Goal: Transaction & Acquisition: Purchase product/service

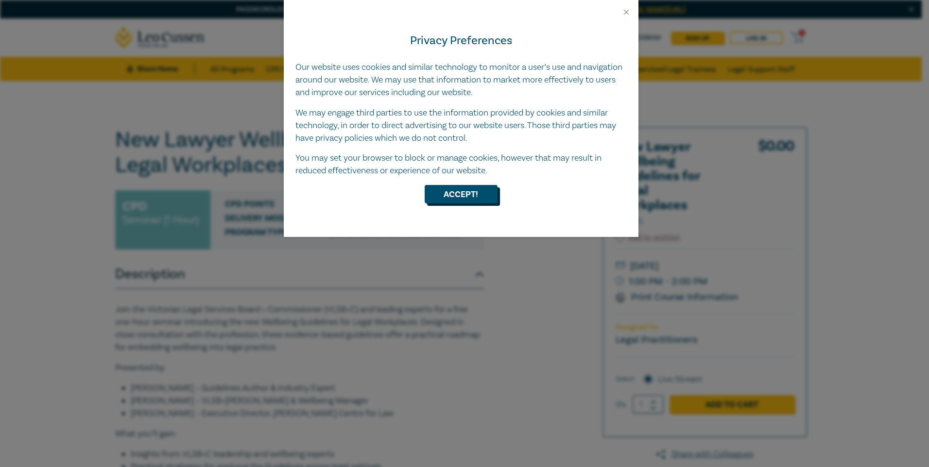
click at [443, 194] on button "Accept!" at bounding box center [461, 194] width 73 height 18
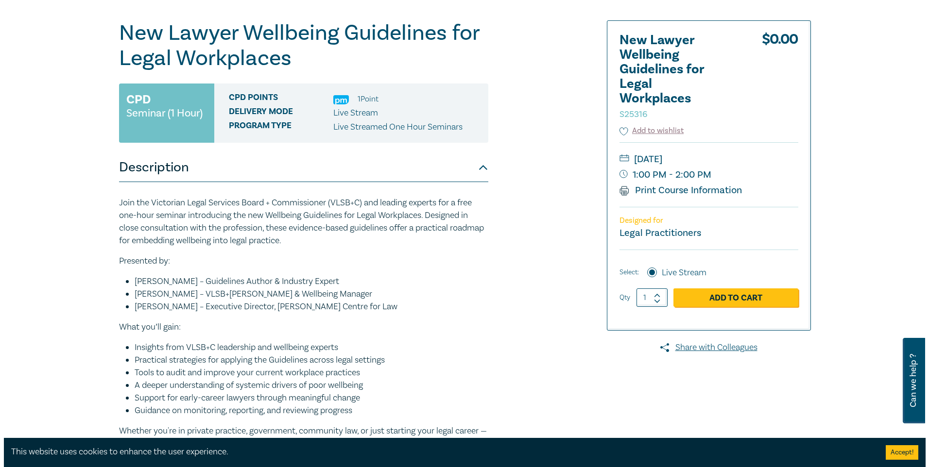
scroll to position [49, 0]
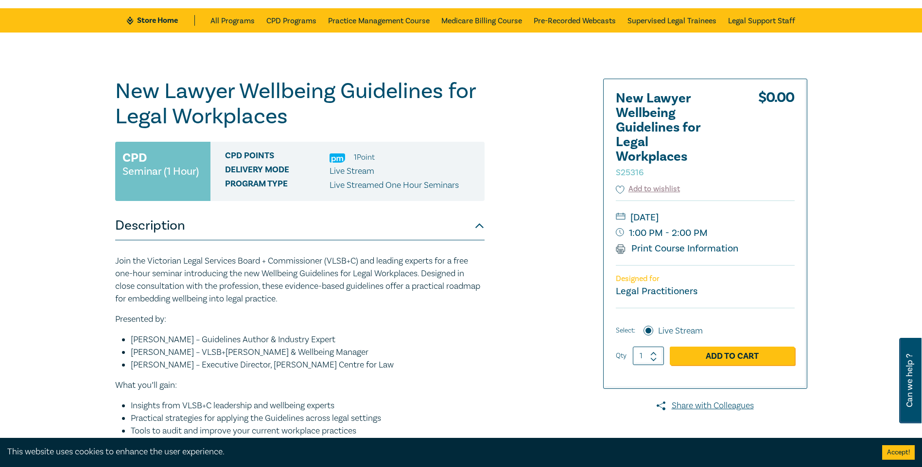
click at [708, 356] on link "Add to Cart" at bounding box center [731, 356] width 125 height 18
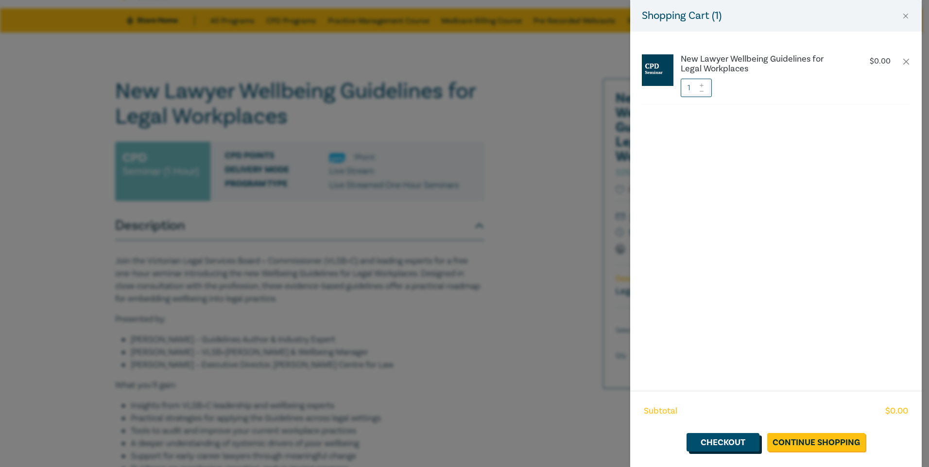
click at [732, 445] on link "Checkout" at bounding box center [722, 442] width 73 height 18
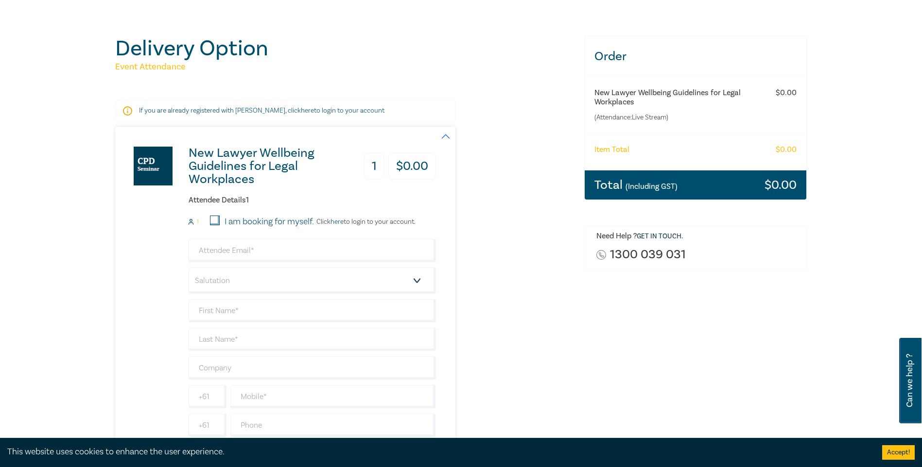
scroll to position [97, 0]
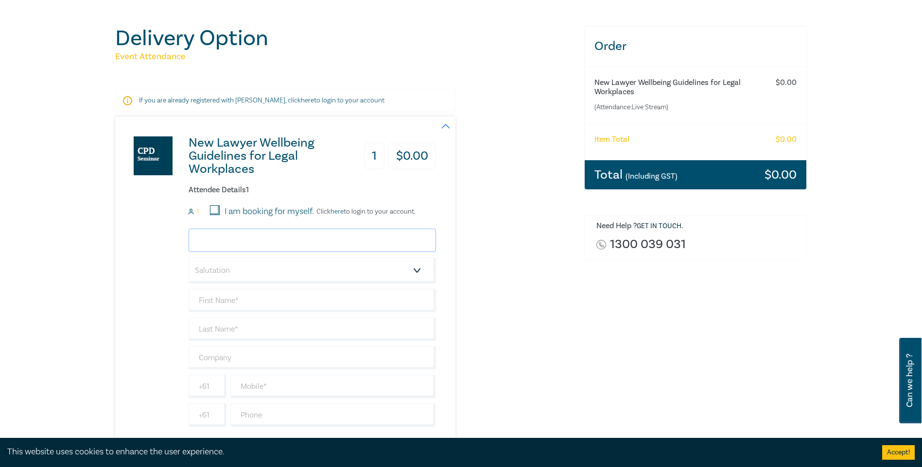
click at [280, 240] on input "email" at bounding box center [311, 240] width 247 height 23
click at [214, 213] on input "I am booking for myself." at bounding box center [215, 210] width 10 height 10
checkbox input "true"
click at [221, 245] on input "email" at bounding box center [311, 240] width 247 height 23
type input "[PERSON_NAME][EMAIL_ADDRESS][DOMAIN_NAME]"
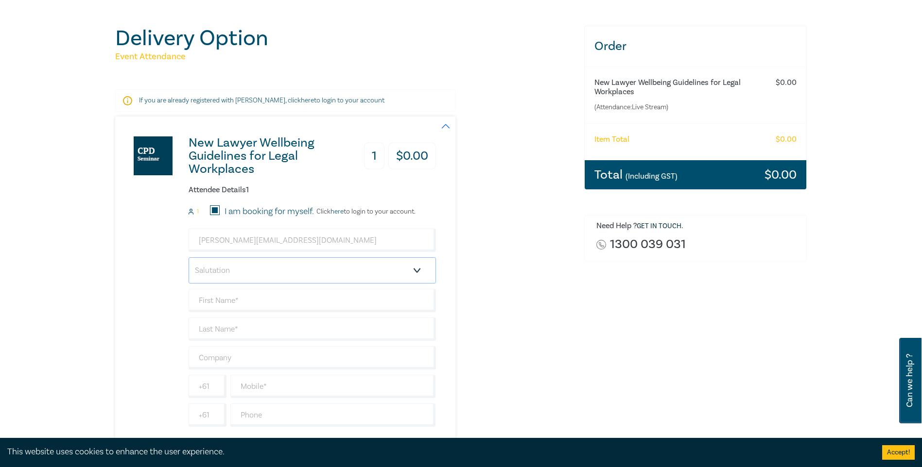
select select "Mr."
type input "Samuel"
type input "Fary"
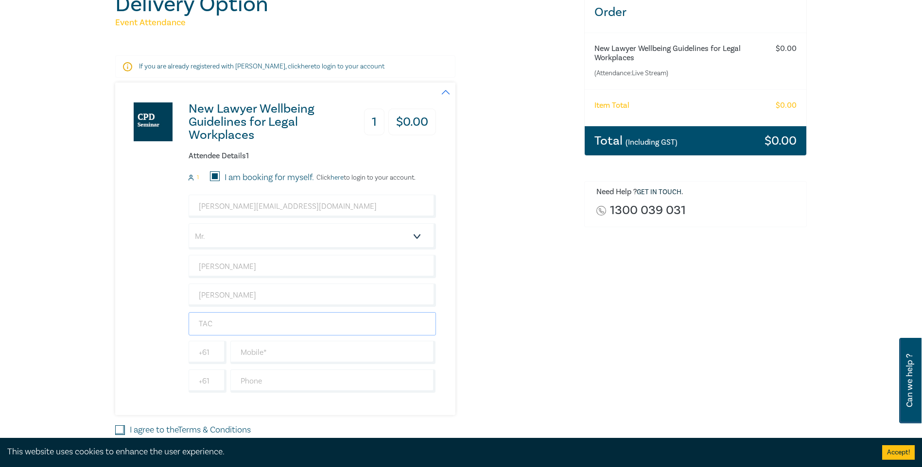
scroll to position [340, 0]
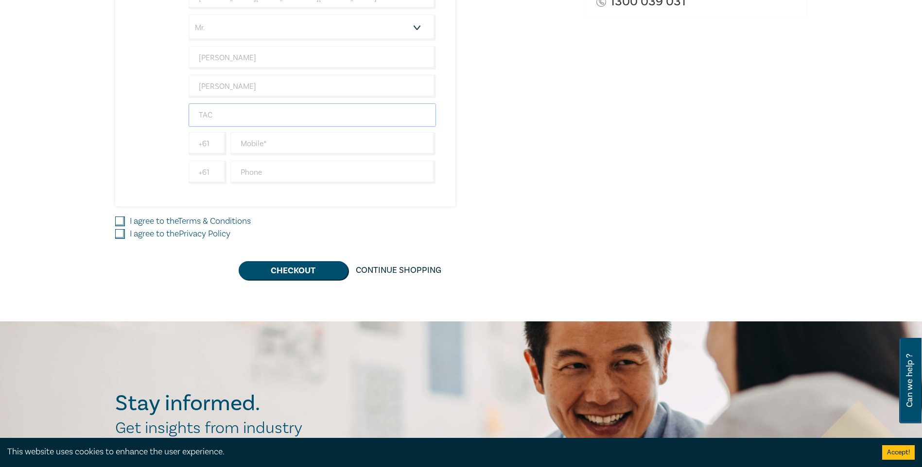
type input "TAC"
click at [265, 146] on input "text" at bounding box center [332, 143] width 205 height 23
type input "448593708"
click at [117, 221] on input "I agree to the Terms & Conditions" at bounding box center [120, 222] width 10 height 10
checkbox input "true"
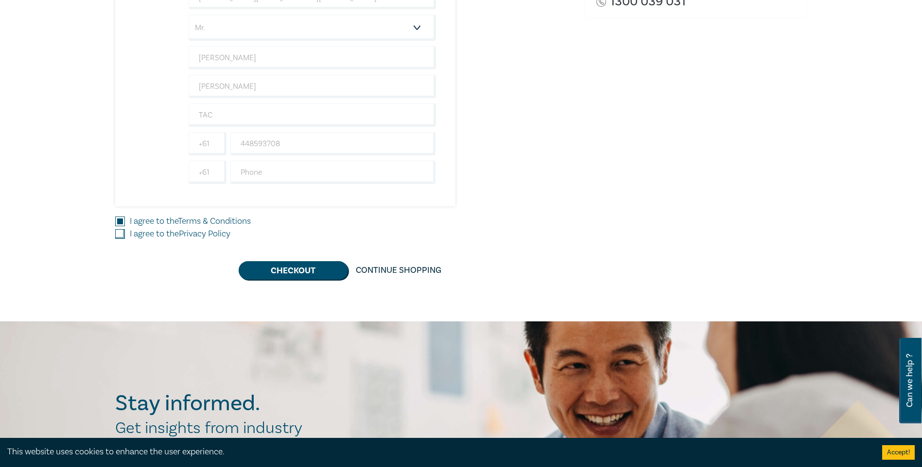
click at [120, 234] on input "I agree to the Privacy Policy" at bounding box center [120, 234] width 10 height 10
checkbox input "true"
click at [304, 273] on button "Checkout" at bounding box center [293, 270] width 109 height 18
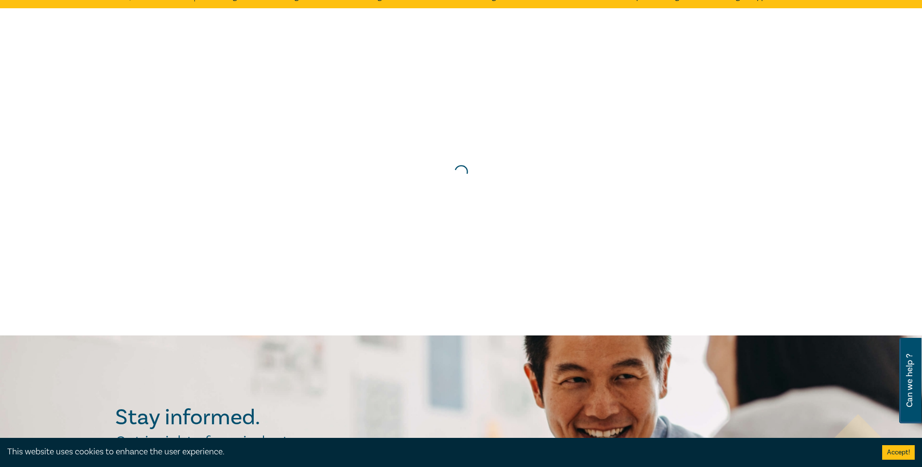
scroll to position [0, 0]
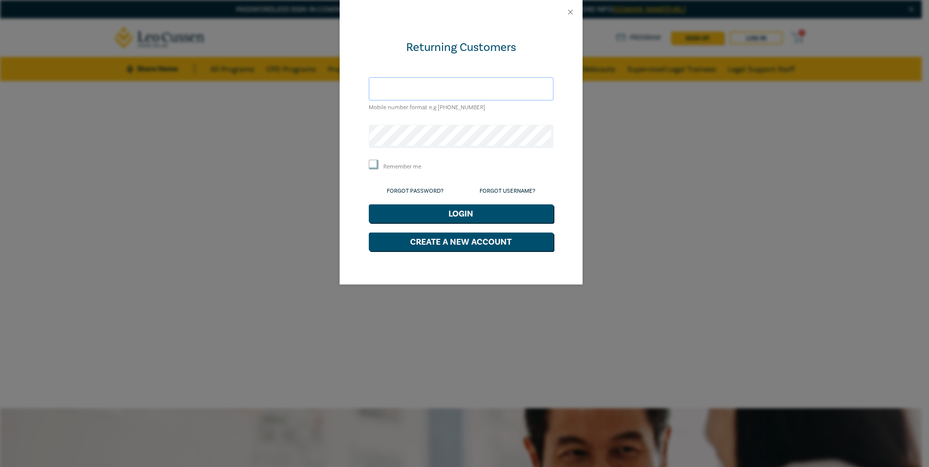
click at [465, 94] on input "text" at bounding box center [461, 88] width 185 height 23
type input "[PERSON_NAME][EMAIL_ADDRESS][DOMAIN_NAME]"
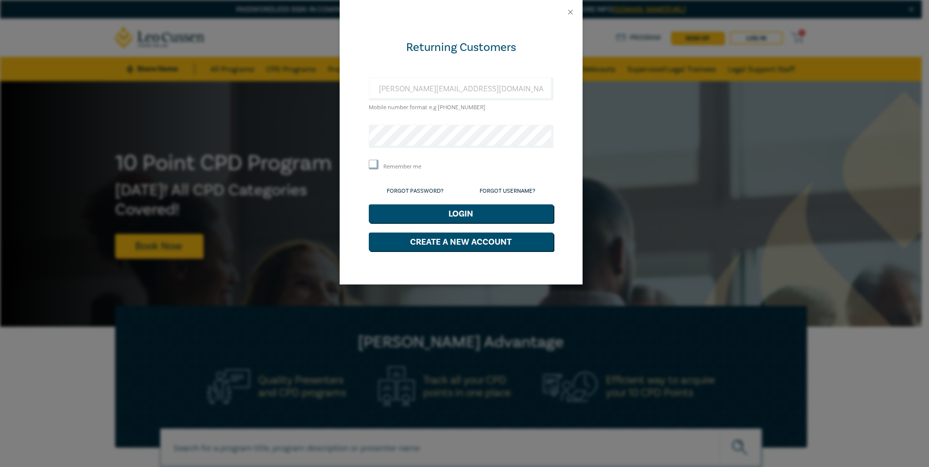
click at [429, 120] on form "Returning Customers [PERSON_NAME][EMAIL_ADDRESS][DOMAIN_NAME] Mobile number for…" at bounding box center [461, 145] width 185 height 211
click at [570, 14] on button "Close" at bounding box center [570, 12] width 9 height 9
